Goal: Transaction & Acquisition: Purchase product/service

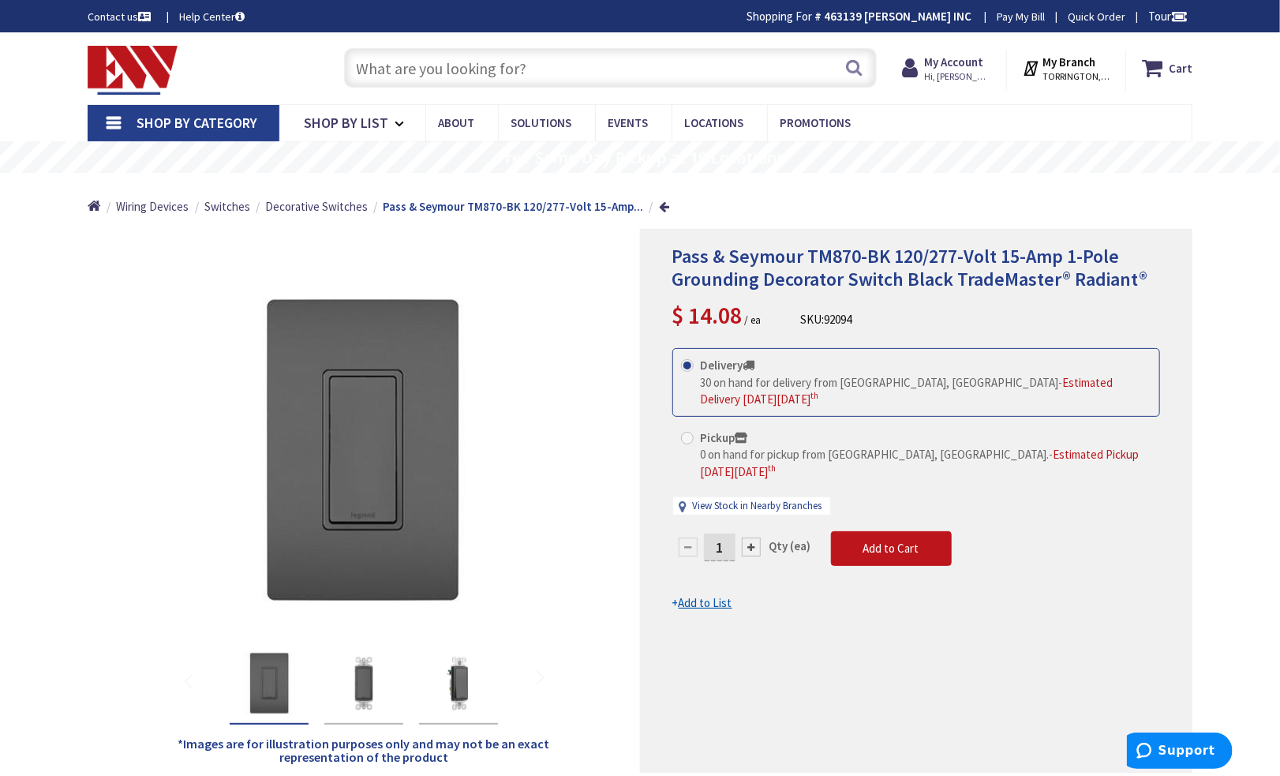
click at [556, 59] on input "text" at bounding box center [610, 67] width 533 height 39
paste input "25249-FBA"
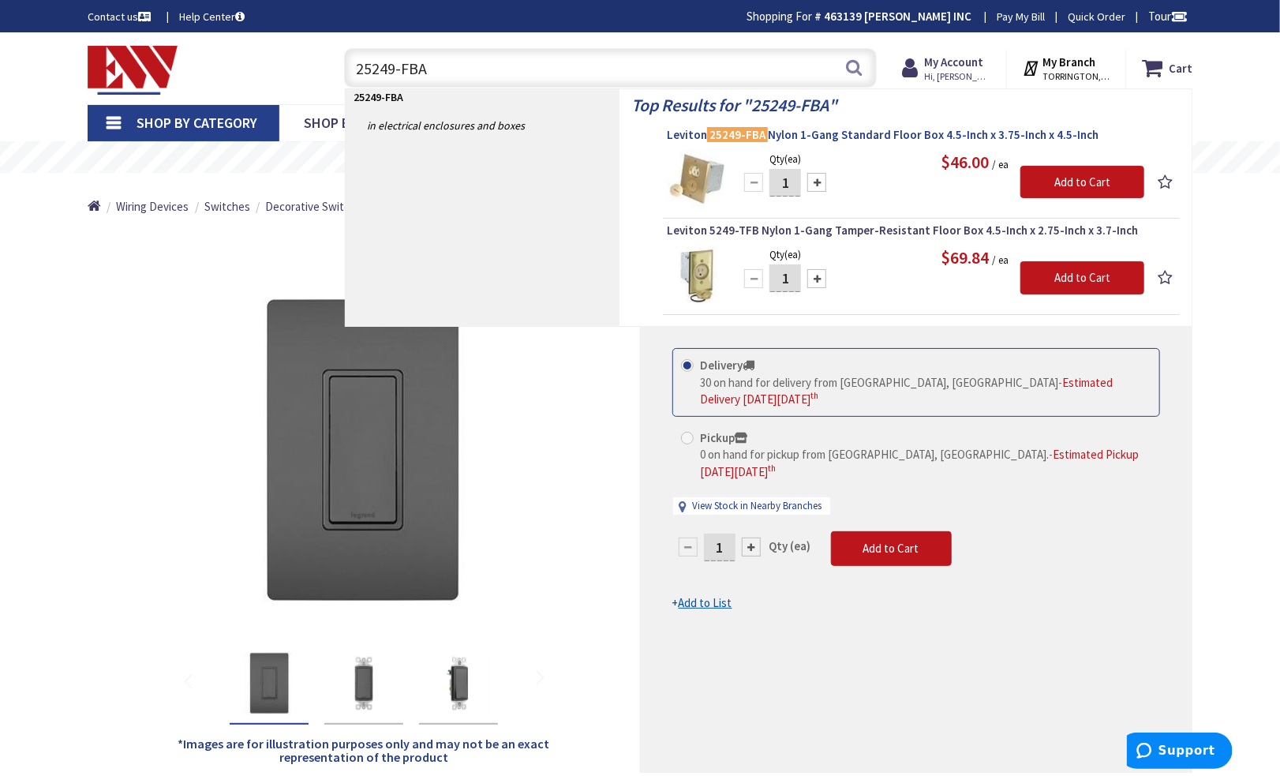
type input "25249-FBA"
click at [781, 140] on span "Leviton 25249-FBA Nylon 1-Gang Standard Floor Box 4.5-Inch x 3.75-Inch x 4.5-In…" at bounding box center [921, 135] width 509 height 16
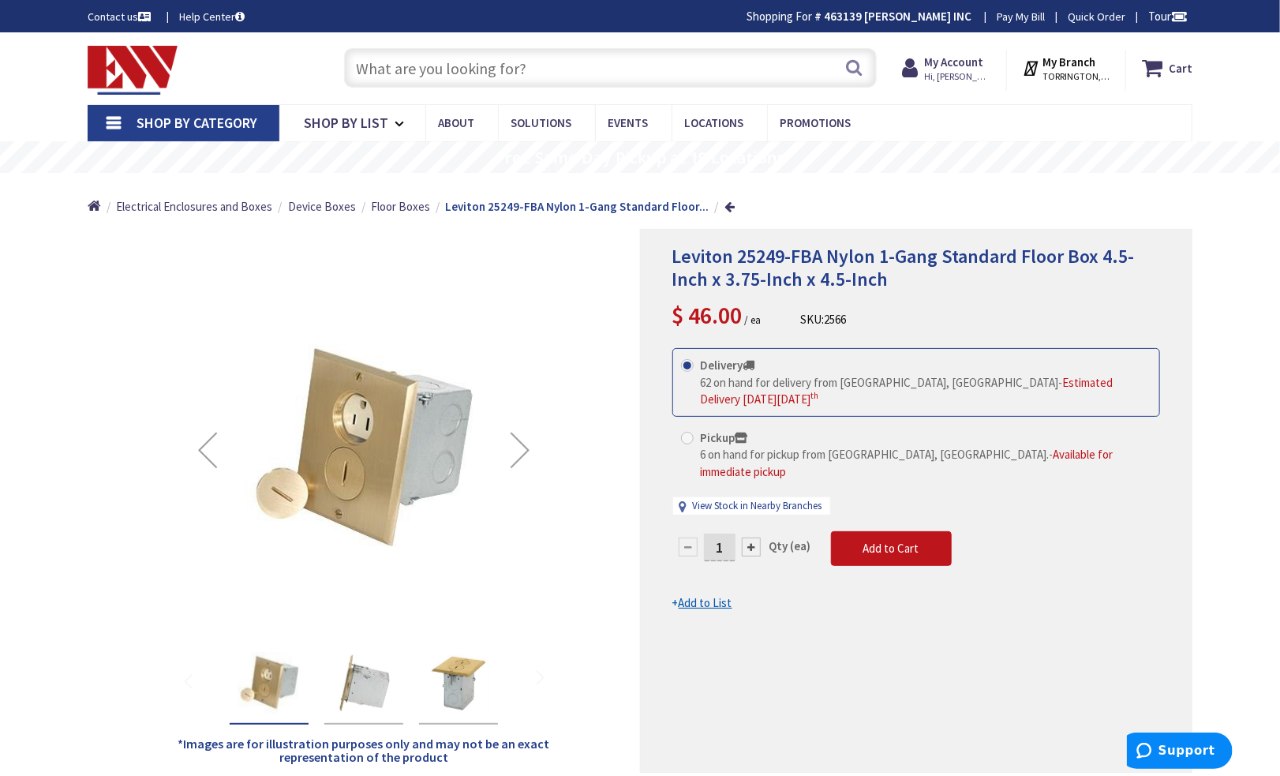
drag, startPoint x: 101, startPoint y: 288, endPoint x: 183, endPoint y: 40, distance: 261.0
click at [101, 288] on div "*Images are for illustration purposes only and may not be an exact representati…" at bounding box center [364, 501] width 552 height 544
